Goal: Go to known website: Access a specific website the user already knows

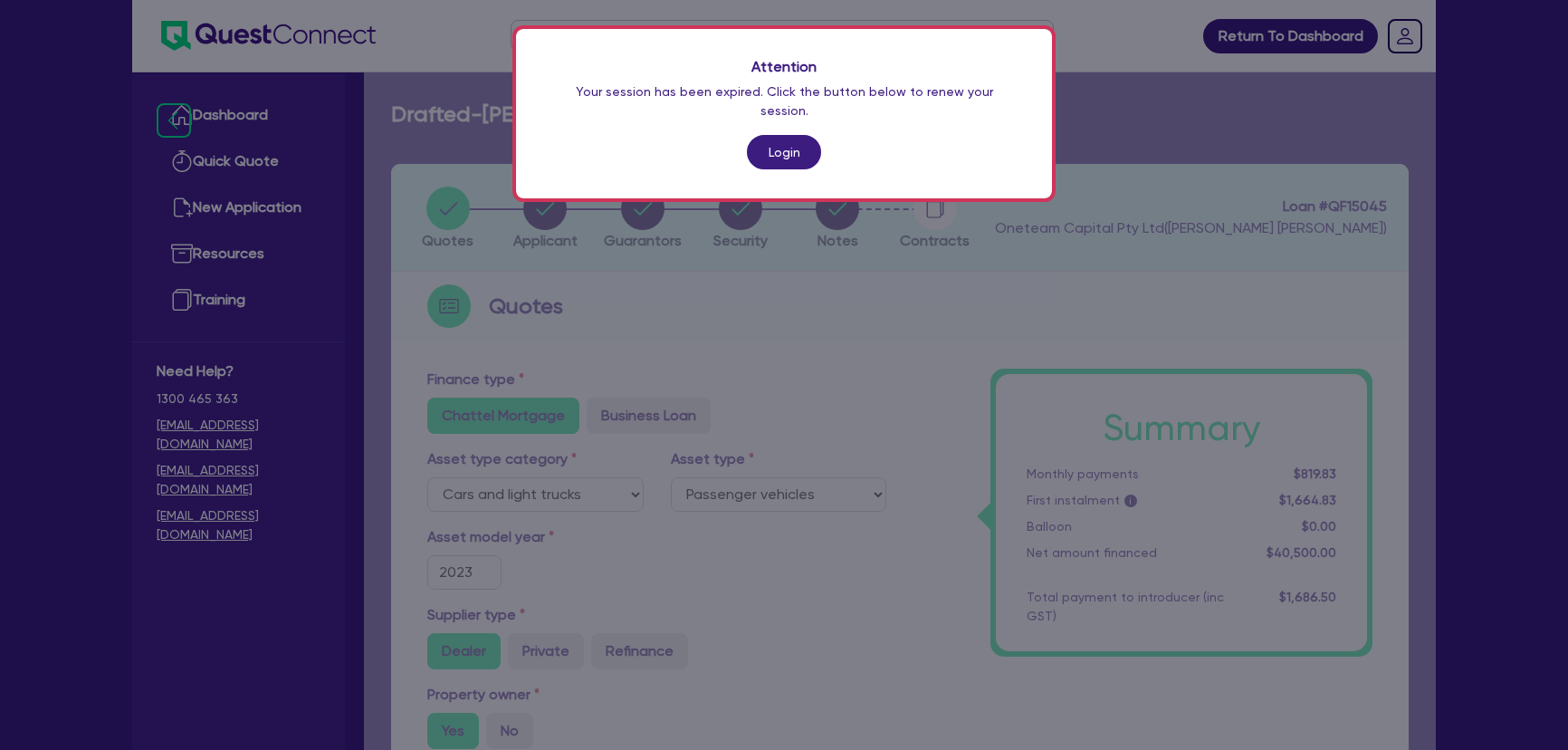
select select "CARS_AND_LIGHT_TRUCKS"
select select "PASSENGER_VEHICLES"
click at [742, 139] on div "Attention Your session has been expired. Click the button below to renew your s…" at bounding box center [784, 114] width 536 height 170
click at [754, 138] on link "Login" at bounding box center [784, 152] width 74 height 34
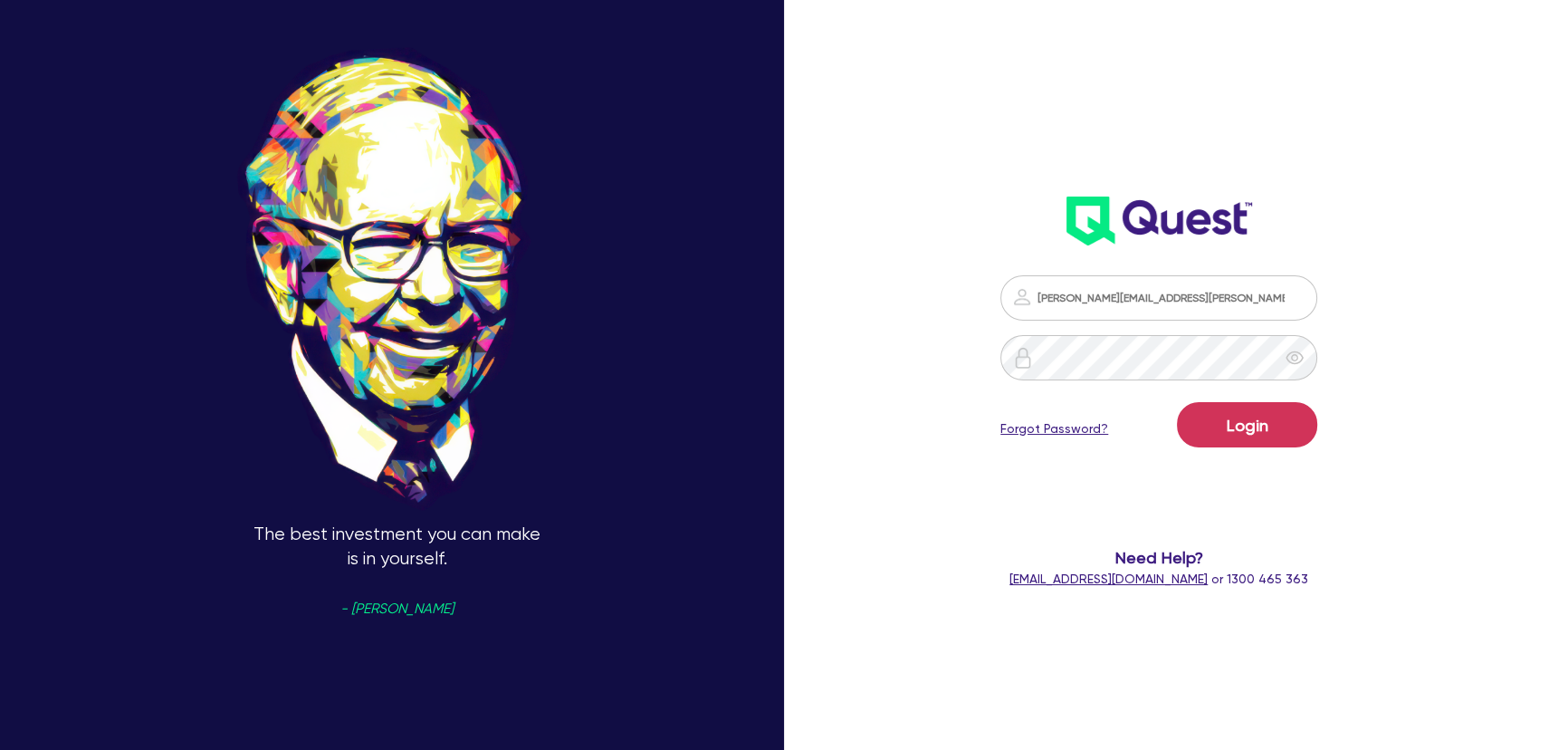
click at [1228, 452] on div "Login Forgot Password?" at bounding box center [1158, 428] width 317 height 53
click at [1230, 436] on button "Login" at bounding box center [1247, 425] width 140 height 45
